Goal: Information Seeking & Learning: Learn about a topic

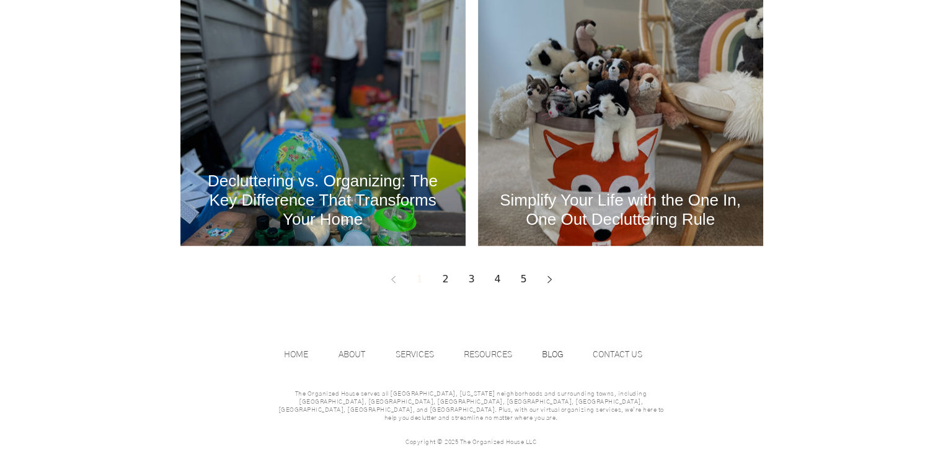
scroll to position [1707, 0]
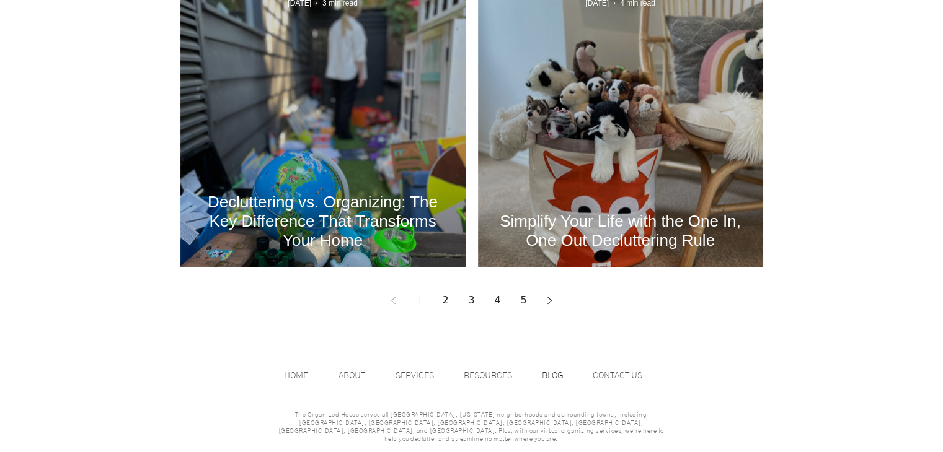
click at [447, 299] on link "2" at bounding box center [445, 300] width 22 height 22
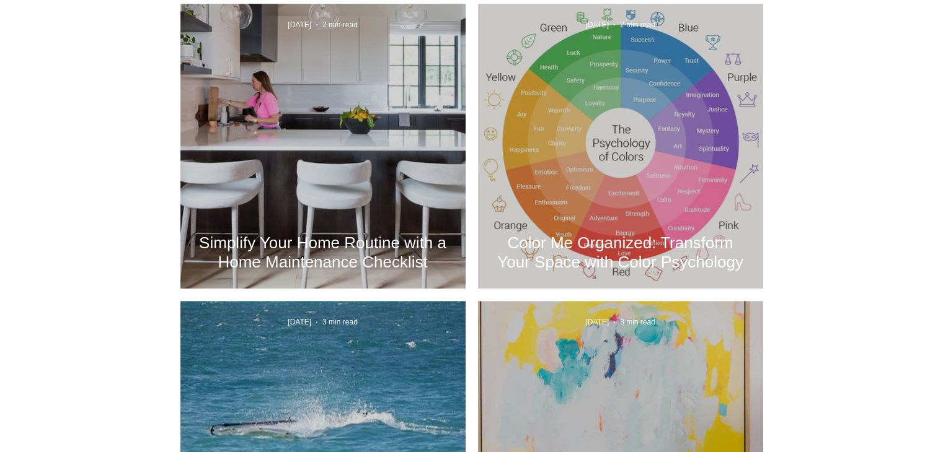
click at [314, 159] on div "Simplify Your Home Routine with a Home Maintenance Checklist" at bounding box center [323, 160] width 252 height 227
click at [355, 266] on h2 "Simplify Your Home Routine with a Home Maintenance Checklist" at bounding box center [323, 253] width 248 height 38
